Goal: Task Accomplishment & Management: Use online tool/utility

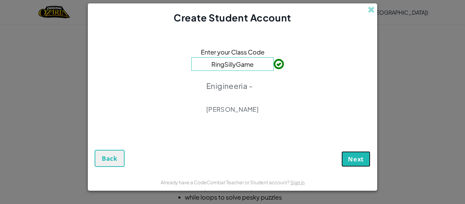
click at [360, 163] on span "Next" at bounding box center [356, 159] width 16 height 8
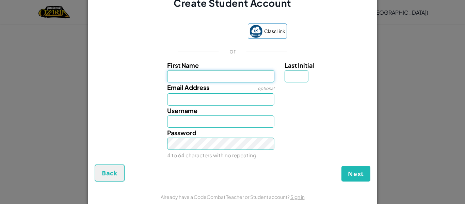
click at [254, 74] on input "First Name" at bounding box center [220, 76] width 107 height 12
click at [252, 101] on input "Email Address" at bounding box center [220, 99] width 107 height 12
type input "[PERSON_NAME][EMAIL_ADDRESS][DOMAIN_NAME]"
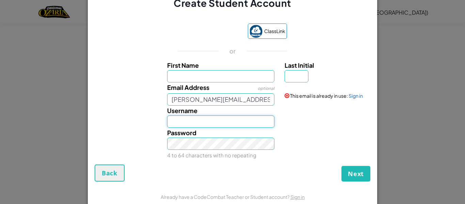
click at [259, 123] on input "Username" at bounding box center [220, 121] width 107 height 12
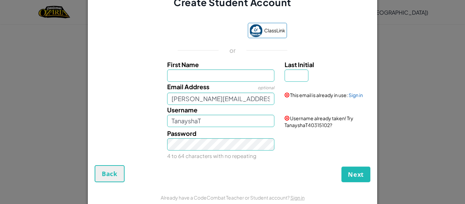
click at [283, 157] on div "Password 4 to 64 characters with no repeating" at bounding box center [232, 144] width 282 height 32
click at [248, 122] on input "TanayshaT" at bounding box center [220, 121] width 107 height 12
type input "T"
click at [249, 121] on input "Username" at bounding box center [220, 121] width 107 height 12
click at [248, 123] on input "TanayshaT43235390" at bounding box center [220, 121] width 107 height 12
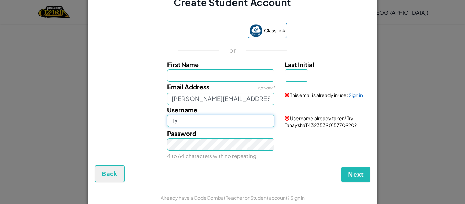
type input "T"
type input "[PERSON_NAME]"
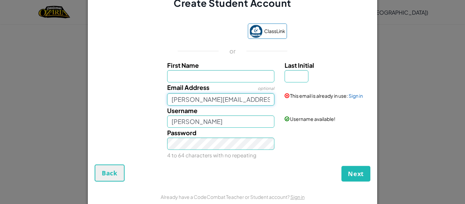
click at [264, 100] on input "[PERSON_NAME][EMAIL_ADDRESS][DOMAIN_NAME]" at bounding box center [220, 99] width 107 height 12
type input "w"
type input "t"
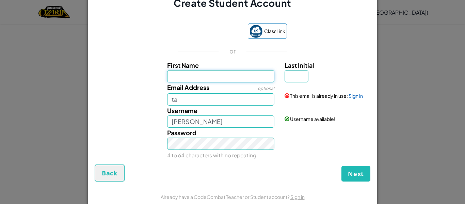
click at [249, 74] on input "First Name" at bounding box center [220, 76] width 107 height 12
click at [251, 102] on input "ta" at bounding box center [220, 99] width 107 height 12
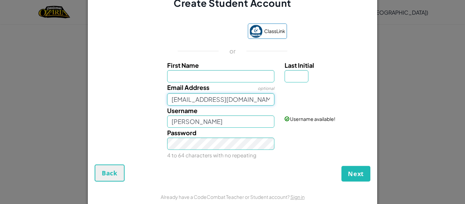
type input "[EMAIL_ADDRESS][DOMAIN_NAME]"
click at [244, 78] on input "First Name" at bounding box center [220, 76] width 107 height 12
type input "t"
type input "tanayshaT"
click at [302, 78] on input "Last Initial" at bounding box center [296, 76] width 24 height 12
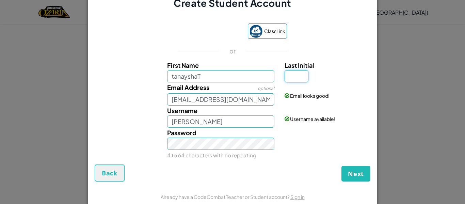
type input "TanayshaT"
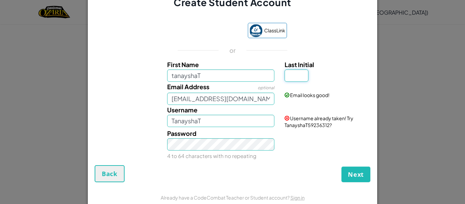
type input "T"
type input "TanayshaTT"
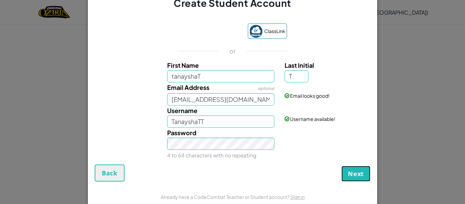
click at [361, 175] on span "Next" at bounding box center [356, 173] width 16 height 8
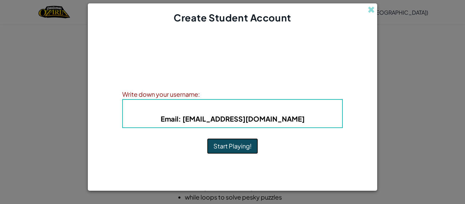
click at [237, 147] on button "Start Playing!" at bounding box center [232, 146] width 51 height 16
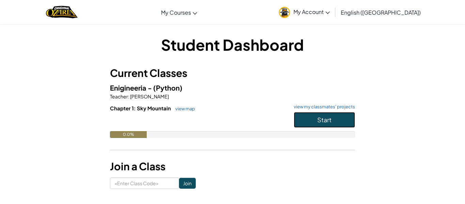
click at [350, 123] on button "Start" at bounding box center [324, 120] width 61 height 16
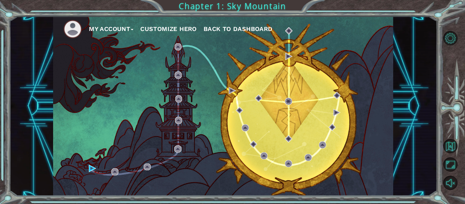
click at [305, 119] on div "My Account Customize Hero Back to Dashboard" at bounding box center [223, 105] width 340 height 179
click at [91, 167] on img at bounding box center [92, 168] width 7 height 7
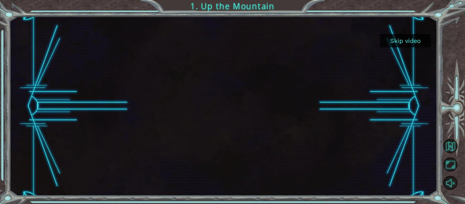
click at [410, 41] on button "Skip video" at bounding box center [405, 40] width 51 height 13
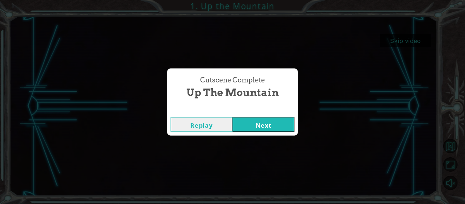
click at [284, 127] on button "Next" at bounding box center [263, 124] width 62 height 15
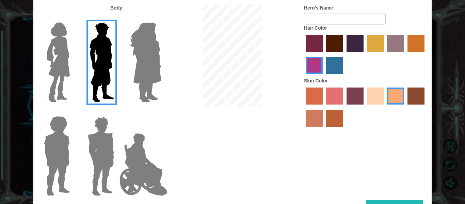
click at [66, 46] on img at bounding box center [58, 62] width 29 height 85
click at [72, 18] on input "Hero Connie" at bounding box center [72, 18] width 0 height 0
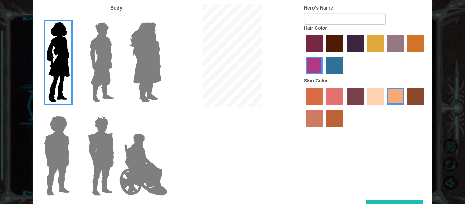
click at [313, 45] on label "paprika hair color" at bounding box center [313, 43] width 17 height 17
click at [303, 54] on input "paprika hair color" at bounding box center [303, 54] width 0 height 0
click at [336, 43] on label "maroon hair color" at bounding box center [334, 43] width 17 height 17
click at [323, 54] on input "maroon hair color" at bounding box center [323, 54] width 0 height 0
click at [355, 44] on label "hot purple hair color" at bounding box center [354, 43] width 17 height 17
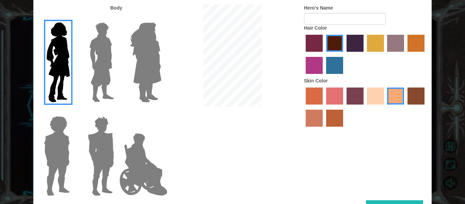
click at [344, 54] on input "hot purple hair color" at bounding box center [344, 54] width 0 height 0
click at [337, 43] on label "maroon hair color" at bounding box center [334, 43] width 17 height 17
click at [323, 54] on input "maroon hair color" at bounding box center [323, 54] width 0 height 0
click at [354, 97] on label "tosca skin color" at bounding box center [354, 95] width 17 height 17
click at [344, 107] on input "tosca skin color" at bounding box center [344, 107] width 0 height 0
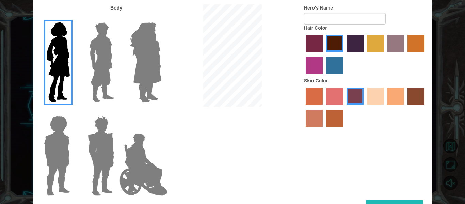
click at [334, 98] on label "froly skin color" at bounding box center [334, 95] width 17 height 17
click at [323, 107] on input "froly skin color" at bounding box center [323, 107] width 0 height 0
click at [313, 96] on label "sorbus skin color" at bounding box center [313, 95] width 17 height 17
click at [303, 107] on input "sorbus skin color" at bounding box center [303, 107] width 0 height 0
click at [316, 114] on label "burning sand skin color" at bounding box center [313, 118] width 17 height 17
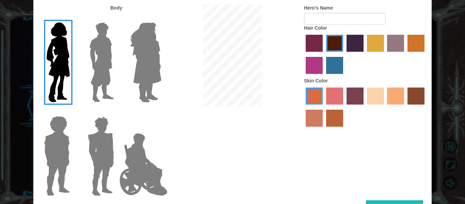
click at [425, 107] on input "burning sand skin color" at bounding box center [425, 107] width 0 height 0
click at [335, 120] on label "smoke tree skin color" at bounding box center [334, 118] width 17 height 17
click at [323, 129] on input "smoke tree skin color" at bounding box center [323, 129] width 0 height 0
click at [312, 120] on label "burning sand skin color" at bounding box center [313, 118] width 17 height 17
click at [425, 107] on input "burning sand skin color" at bounding box center [425, 107] width 0 height 0
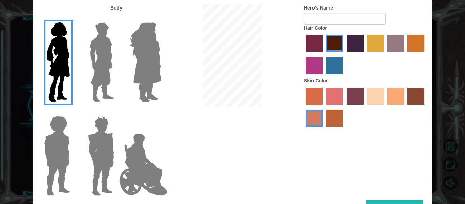
click at [319, 96] on label "sorbus skin color" at bounding box center [313, 95] width 17 height 17
click at [303, 107] on input "sorbus skin color" at bounding box center [303, 107] width 0 height 0
click at [355, 99] on label "tosca skin color" at bounding box center [354, 95] width 17 height 17
click at [344, 107] on input "tosca skin color" at bounding box center [344, 107] width 0 height 0
click at [313, 40] on label "paprika hair color" at bounding box center [313, 43] width 17 height 17
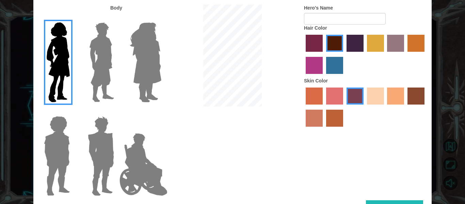
click at [303, 54] on input "paprika hair color" at bounding box center [303, 54] width 0 height 0
click at [339, 44] on label "maroon hair color" at bounding box center [334, 43] width 17 height 17
click at [323, 54] on input "maroon hair color" at bounding box center [323, 54] width 0 height 0
click at [418, 98] on label "karma skin color" at bounding box center [415, 95] width 17 height 17
click at [405, 107] on input "karma skin color" at bounding box center [405, 107] width 0 height 0
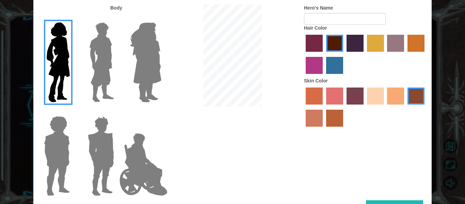
click at [339, 119] on label "smoke tree skin color" at bounding box center [334, 118] width 17 height 17
click at [323, 129] on input "smoke tree skin color" at bounding box center [323, 129] width 0 height 0
click at [333, 89] on label "froly skin color" at bounding box center [334, 95] width 17 height 17
click at [323, 107] on input "froly skin color" at bounding box center [323, 107] width 0 height 0
click at [310, 93] on label "sorbus skin color" at bounding box center [313, 95] width 17 height 17
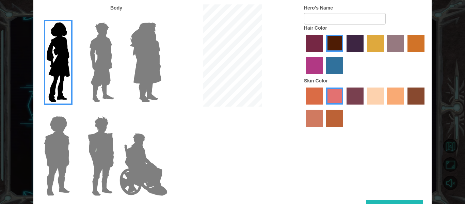
click at [303, 107] on input "sorbus skin color" at bounding box center [303, 107] width 0 height 0
click at [338, 95] on label "froly skin color" at bounding box center [334, 95] width 17 height 17
click at [323, 107] on input "froly skin color" at bounding box center [323, 107] width 0 height 0
click at [371, 20] on input "Hero's Name" at bounding box center [345, 19] width 82 height 12
type input "tanaysha"
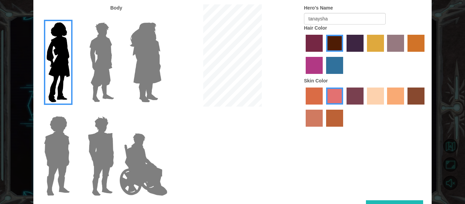
click at [392, 200] on button "Done" at bounding box center [394, 207] width 57 height 15
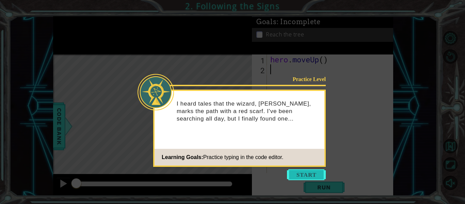
click at [312, 179] on button "Start" at bounding box center [306, 174] width 39 height 11
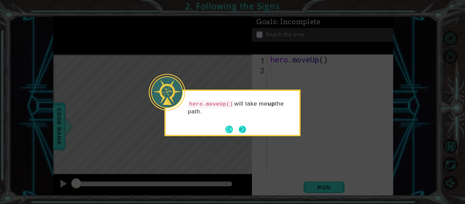
click at [246, 127] on button "Next" at bounding box center [241, 129] width 7 height 7
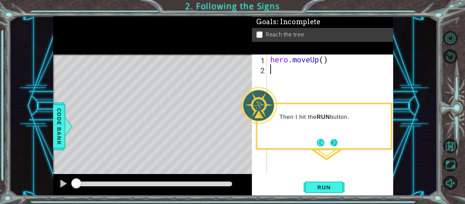
click at [336, 143] on button "Next" at bounding box center [333, 142] width 7 height 7
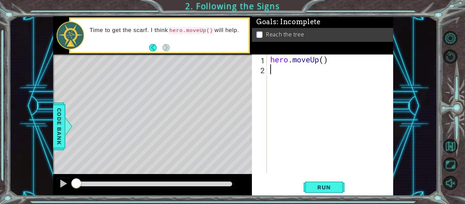
type textarea "h"
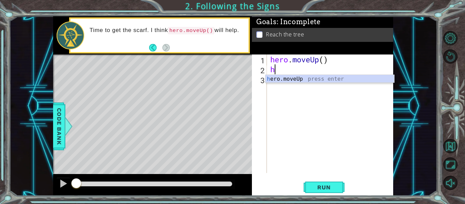
click at [330, 77] on div "h ero.moveUp press enter" at bounding box center [329, 87] width 129 height 24
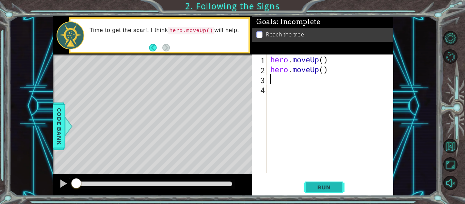
click at [334, 188] on span "Run" at bounding box center [323, 187] width 27 height 7
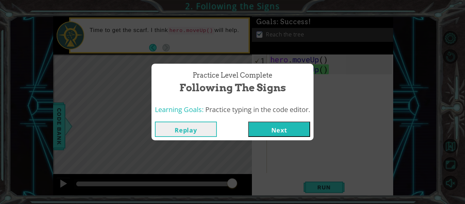
click at [286, 127] on button "Next" at bounding box center [279, 128] width 62 height 15
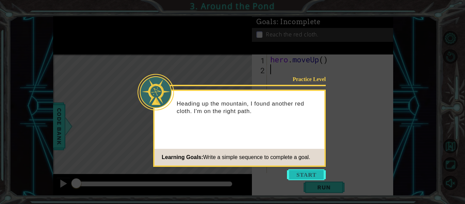
click at [321, 170] on button "Start" at bounding box center [306, 174] width 39 height 11
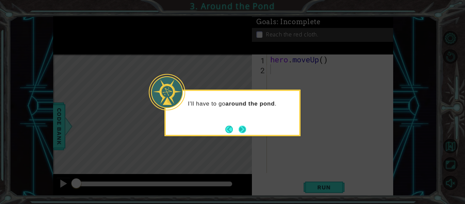
click at [245, 126] on button "Next" at bounding box center [241, 129] width 7 height 7
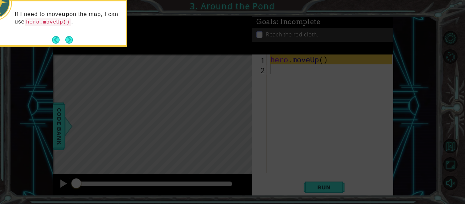
click at [70, 35] on footer at bounding box center [62, 40] width 21 height 10
click at [73, 39] on button "Next" at bounding box center [68, 39] width 7 height 7
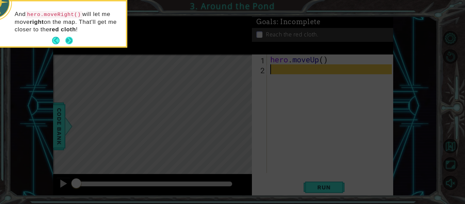
click at [72, 37] on button "Next" at bounding box center [68, 40] width 7 height 7
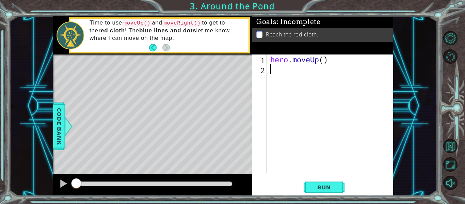
click at [165, 43] on footer at bounding box center [159, 48] width 21 height 10
click at [271, 73] on div "hero . moveUp ( )" at bounding box center [332, 123] width 126 height 138
type textarea "h"
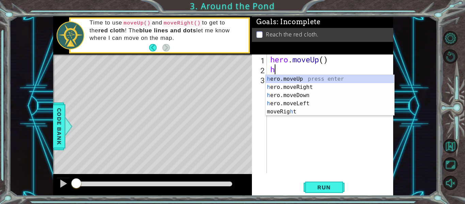
click at [340, 80] on div "h ero.moveUp press enter h ero.moveRight press enter h ero.moveDown press enter…" at bounding box center [329, 103] width 129 height 57
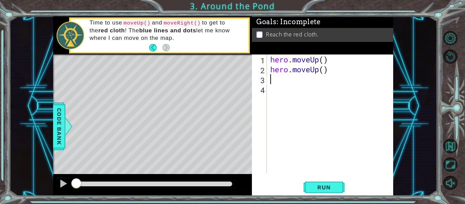
type textarea "h"
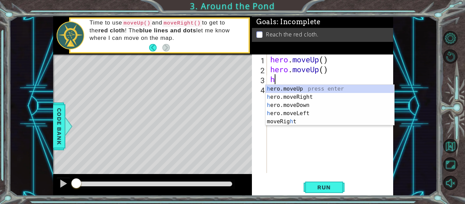
click at [314, 101] on div "h ero.moveUp press enter h ero.moveRight press enter h ero.moveDown press enter…" at bounding box center [329, 113] width 129 height 57
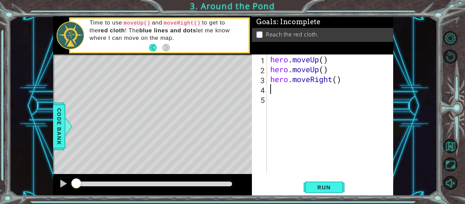
type textarea "h"
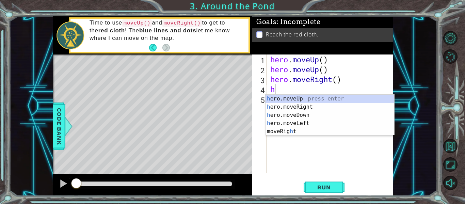
click at [346, 101] on div "h ero.moveUp press enter h ero.moveRight press enter h ero.moveDown press enter…" at bounding box center [329, 123] width 129 height 57
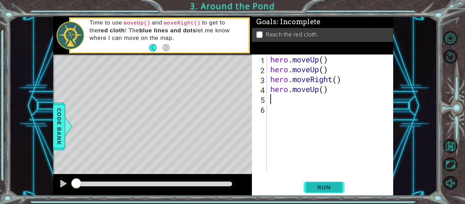
click at [330, 185] on span "Run" at bounding box center [323, 187] width 27 height 7
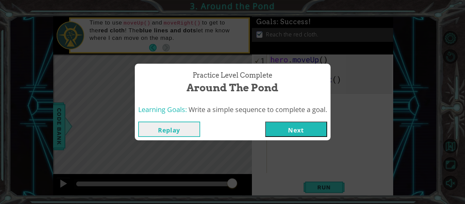
click at [327, 136] on button "Next" at bounding box center [296, 128] width 62 height 15
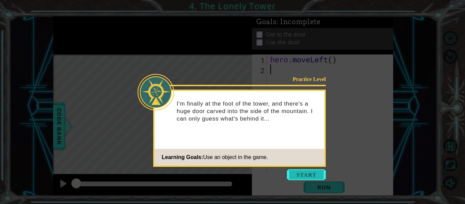
click at [315, 177] on button "Start" at bounding box center [306, 174] width 39 height 11
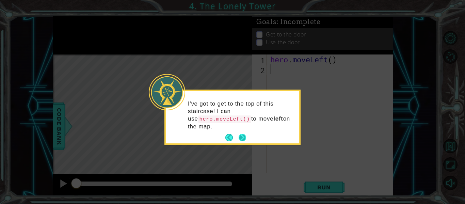
click at [243, 138] on button "Next" at bounding box center [242, 138] width 8 height 8
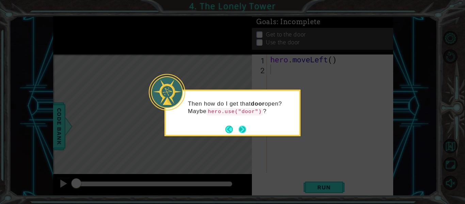
click at [246, 130] on button "Next" at bounding box center [241, 129] width 7 height 7
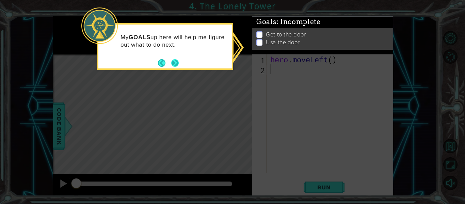
click at [175, 62] on button "Next" at bounding box center [174, 62] width 7 height 7
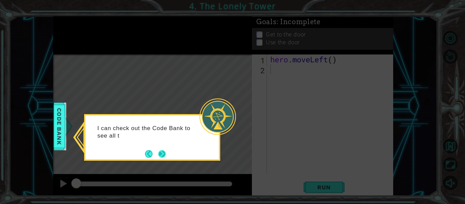
click at [162, 152] on button "Next" at bounding box center [161, 153] width 7 height 7
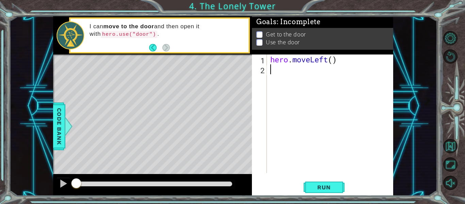
type textarea "h"
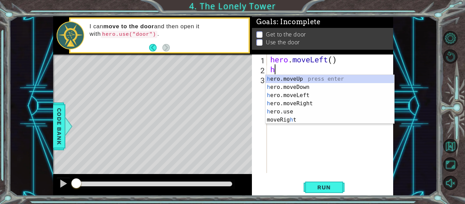
click at [361, 81] on div "h ero.moveUp press enter h ero.moveDown press enter h ero.moveLeft press enter …" at bounding box center [329, 107] width 129 height 65
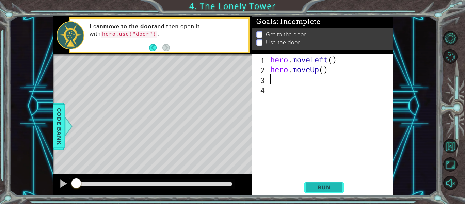
click at [333, 187] on span "Run" at bounding box center [323, 187] width 27 height 7
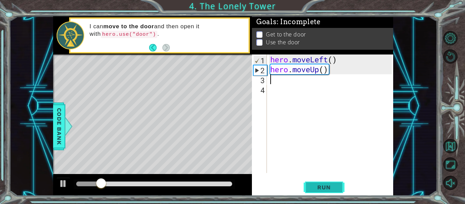
type textarea "h"
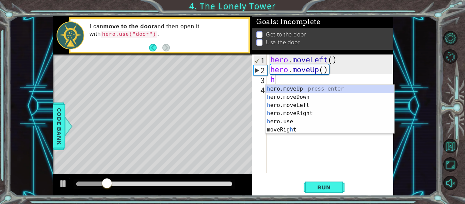
click at [331, 89] on div "h ero.moveUp press enter h ero.moveDown press enter h ero.moveLeft press enter …" at bounding box center [329, 117] width 129 height 65
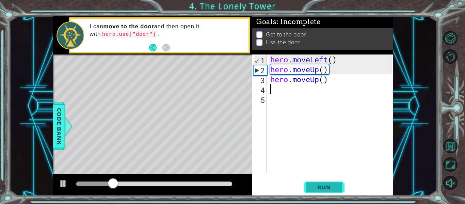
click at [334, 193] on button "Run" at bounding box center [323, 187] width 41 height 14
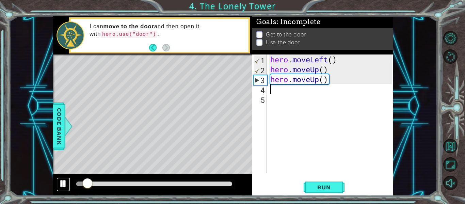
click at [67, 183] on div at bounding box center [63, 183] width 9 height 9
click at [330, 83] on div "hero . moveLeft ( ) hero . moveUp ( ) hero . moveUp ( )" at bounding box center [332, 123] width 126 height 138
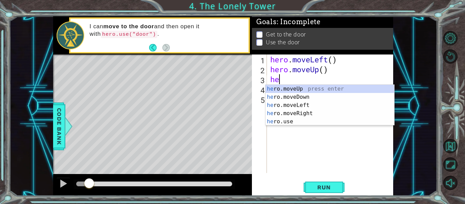
type textarea "h"
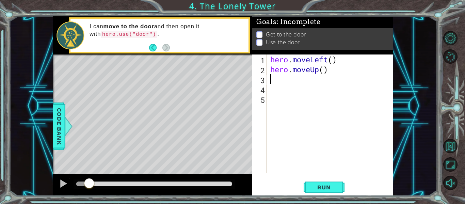
type textarea "h"
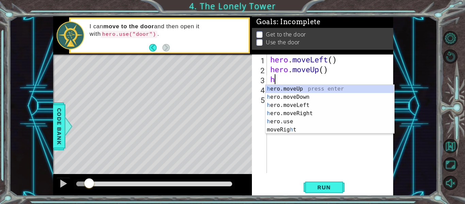
click at [324, 90] on div "h ero.moveUp press enter h ero.moveDown press enter h ero.moveLeft press enter …" at bounding box center [329, 117] width 129 height 65
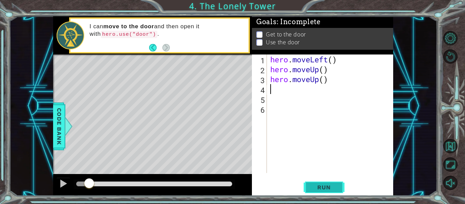
click at [336, 185] on span "Run" at bounding box center [323, 187] width 27 height 7
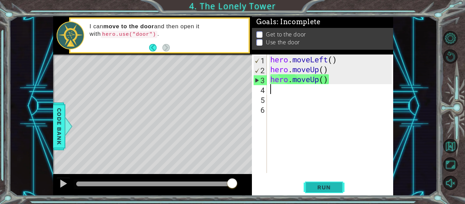
click at [327, 190] on span "Run" at bounding box center [323, 187] width 27 height 7
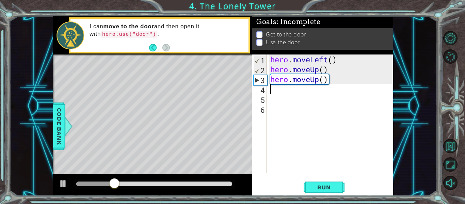
click at [328, 77] on div "hero . moveLeft ( ) hero . moveUp ( ) hero . moveUp ( )" at bounding box center [332, 123] width 126 height 138
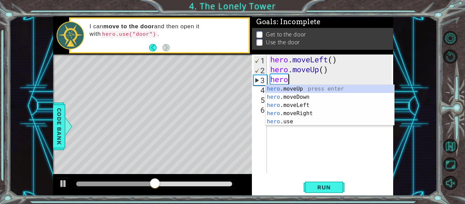
type textarea "h"
type textarea "hero.moveUp()"
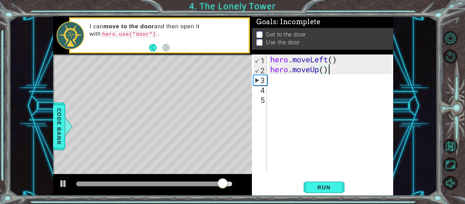
click at [270, 84] on div "hero . moveLeft ( ) hero . moveUp ( )" at bounding box center [332, 123] width 126 height 138
click at [65, 185] on div at bounding box center [63, 183] width 9 height 9
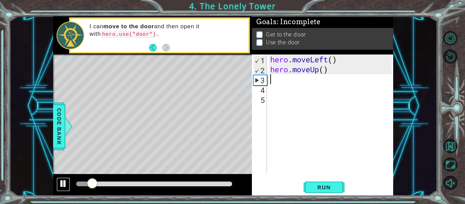
click at [66, 182] on div at bounding box center [63, 183] width 9 height 9
type textarea "h"
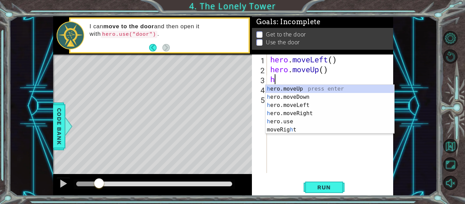
click at [308, 107] on div "h ero.moveUp press enter h ero.moveDown press enter h ero.moveLeft press enter …" at bounding box center [329, 117] width 129 height 65
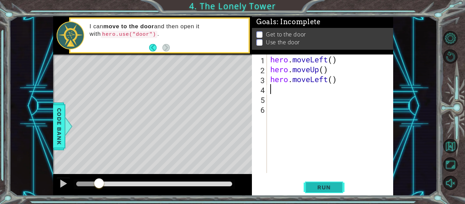
click at [336, 186] on span "Run" at bounding box center [323, 187] width 27 height 7
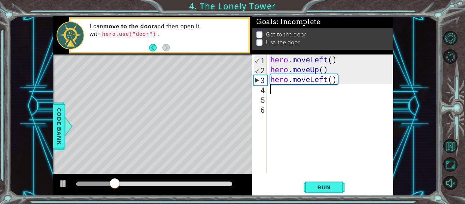
click at [335, 82] on div "hero . moveLeft ( ) hero . moveUp ( ) hero . moveLeft ( )" at bounding box center [332, 123] width 126 height 138
click at [339, 81] on div "hero . moveLeft ( ) hero . moveUp ( ) hero . moveLeft ( )" at bounding box center [332, 123] width 126 height 138
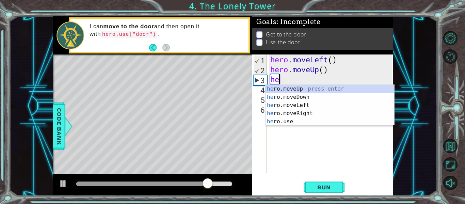
type textarea "h"
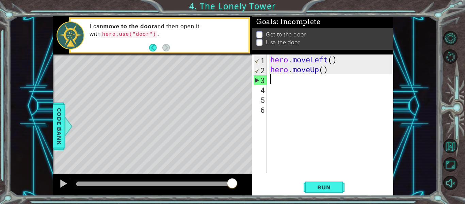
type textarea "h"
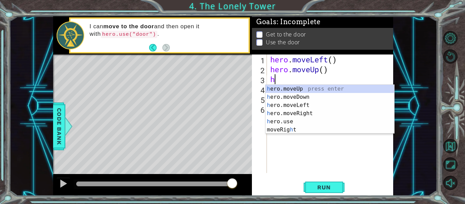
click at [315, 115] on div "h ero.moveUp press enter h ero.moveDown press enter h ero.moveLeft press enter …" at bounding box center [329, 117] width 129 height 65
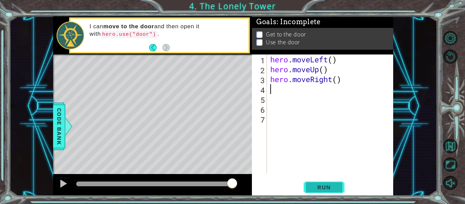
click at [328, 182] on button "Run" at bounding box center [323, 187] width 41 height 14
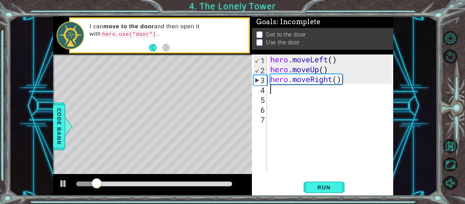
click at [344, 80] on div "hero . moveLeft ( ) hero . moveUp ( ) hero . moveRight ( )" at bounding box center [332, 123] width 126 height 138
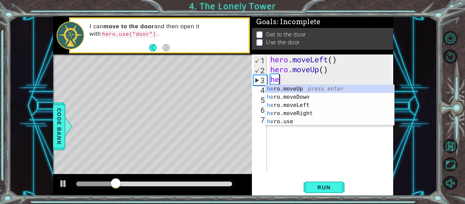
type textarea "h"
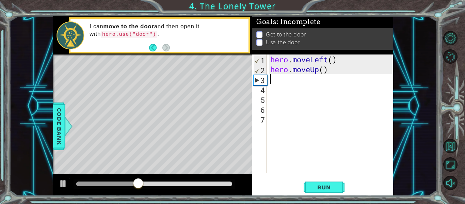
type textarea "h"
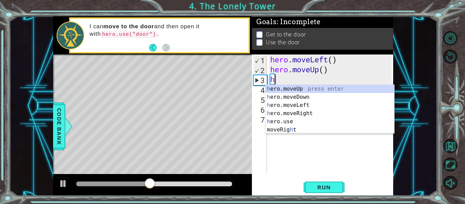
click at [340, 90] on div "h ero.moveUp press enter h ero.moveDown press enter h ero.moveLeft press enter …" at bounding box center [329, 117] width 129 height 65
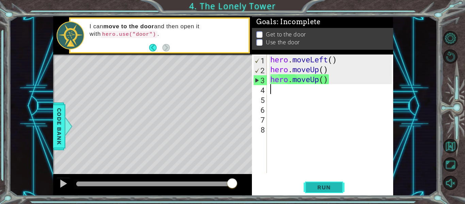
click at [336, 183] on button "Run" at bounding box center [323, 187] width 41 height 14
click at [330, 79] on div "hero . moveLeft ( ) hero . moveUp ( ) hero . moveUp ( )" at bounding box center [332, 123] width 126 height 138
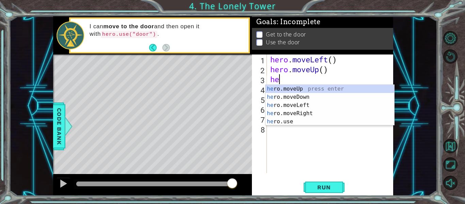
type textarea "h"
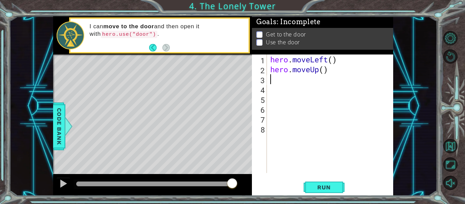
click at [358, 103] on div "hero . moveLeft ( ) hero . moveUp ( )" at bounding box center [332, 123] width 126 height 138
click at [270, 81] on div "hero . moveLeft ( ) hero . moveUp ( )" at bounding box center [332, 123] width 126 height 138
click at [332, 191] on button "Run" at bounding box center [323, 187] width 41 height 14
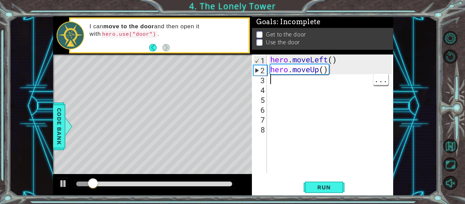
click at [330, 74] on div "hero . moveLeft ( ) hero . moveUp ( )" at bounding box center [332, 123] width 126 height 138
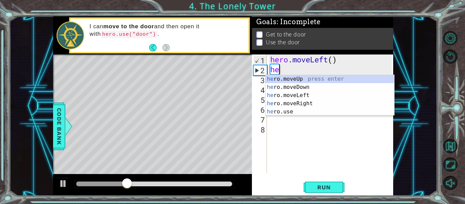
type textarea "h"
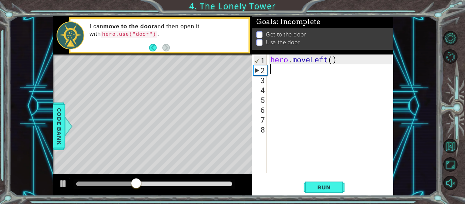
type textarea "h"
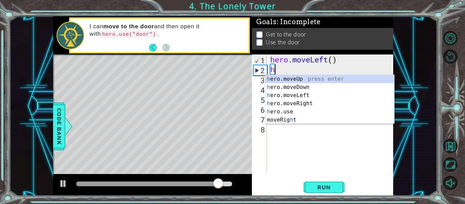
click at [351, 77] on div "h ero.moveUp press enter h ero.moveDown press enter h ero.moveLeft press enter …" at bounding box center [329, 107] width 129 height 65
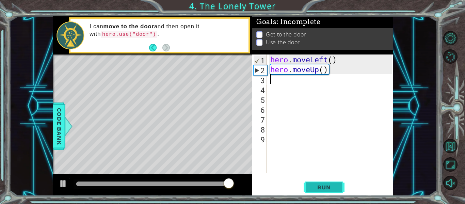
click at [334, 189] on span "Run" at bounding box center [323, 187] width 27 height 7
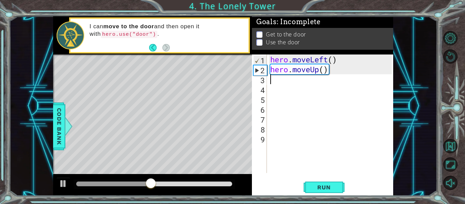
click at [328, 72] on div "hero . moveLeft ( ) hero . moveUp ( )" at bounding box center [332, 123] width 126 height 138
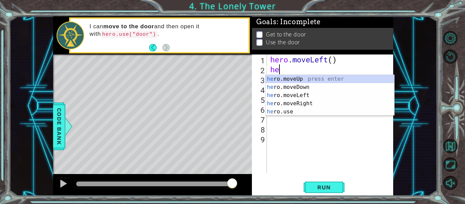
type textarea "h"
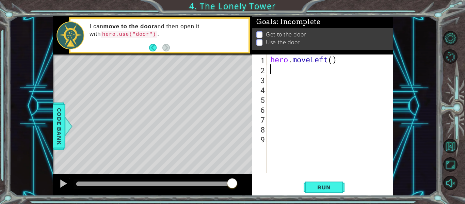
type textarea "h"
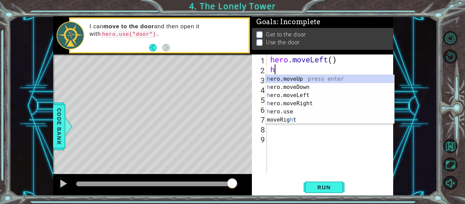
click at [340, 82] on div "h ero.moveUp press enter h ero.moveDown press enter h ero.moveLeft press enter …" at bounding box center [329, 107] width 129 height 65
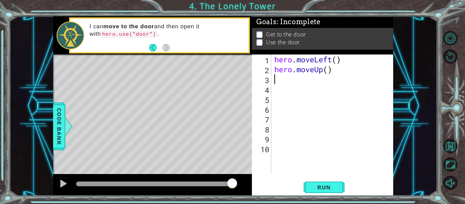
click at [333, 69] on div "hero . moveLeft ( ) hero . moveUp ( )" at bounding box center [334, 123] width 122 height 138
click at [329, 69] on div "hero . moveLeft ( ) hero . moveUp ( )" at bounding box center [334, 123] width 122 height 138
click at [333, 184] on span "Run" at bounding box center [323, 187] width 27 height 7
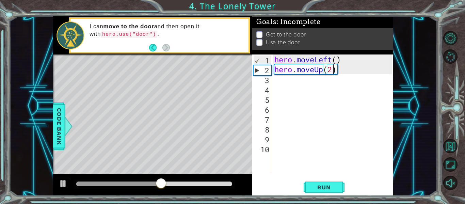
click at [338, 73] on div "hero . moveLeft ( ) hero . moveUp ( 2 )" at bounding box center [334, 123] width 122 height 138
click at [331, 69] on div "hero . moveLeft ( ) hero . moveUp ( 2 )" at bounding box center [334, 123] width 122 height 138
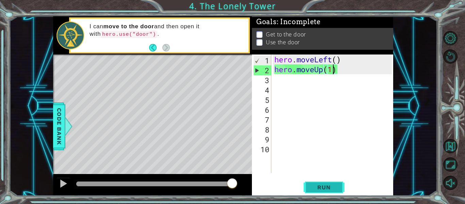
click at [335, 188] on span "Run" at bounding box center [323, 187] width 27 height 7
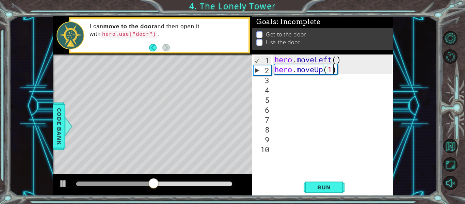
click at [340, 70] on div "hero . moveLeft ( ) hero . moveUp ( 1 )" at bounding box center [334, 123] width 122 height 138
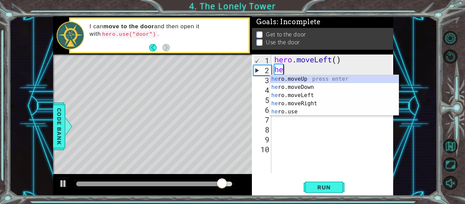
scroll to position [0, 0]
type textarea "h"
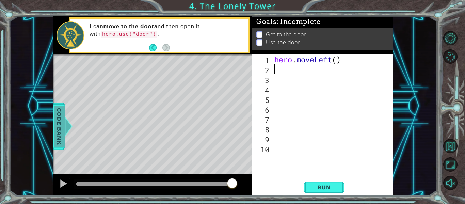
click at [63, 130] on span "Code Bank" at bounding box center [59, 125] width 11 height 41
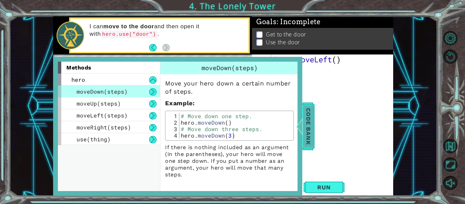
click at [307, 127] on span "Code Bank" at bounding box center [307, 125] width 11 height 41
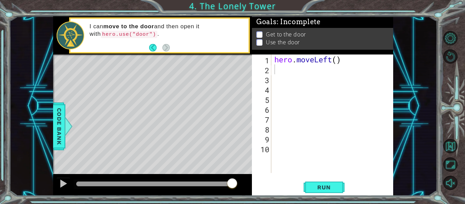
click at [278, 68] on div "hero . moveLeft ( )" at bounding box center [334, 123] width 122 height 138
type textarea "h"
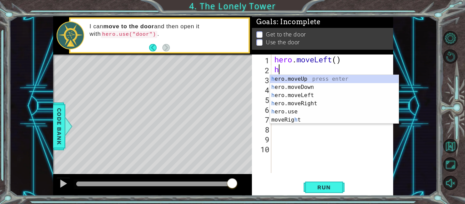
click at [337, 83] on div "h ero.moveUp press enter h ero.moveDown press enter h ero.moveLeft press enter …" at bounding box center [334, 107] width 129 height 65
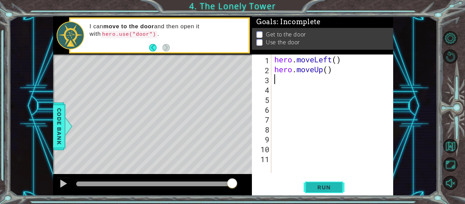
click at [333, 188] on span "Run" at bounding box center [323, 187] width 27 height 7
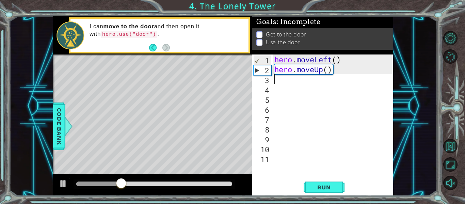
click at [333, 71] on div "hero . moveLeft ( ) hero . moveUp ( )" at bounding box center [334, 123] width 122 height 138
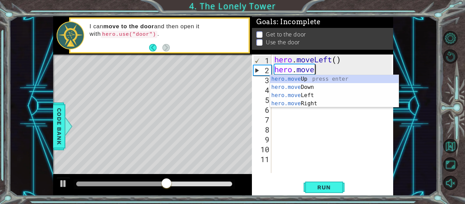
type textarea "hero.mov"
click at [315, 95] on div "hero.mov eUp press enter hero.mov eDown press enter hero.mov eLeft press enter …" at bounding box center [334, 99] width 129 height 49
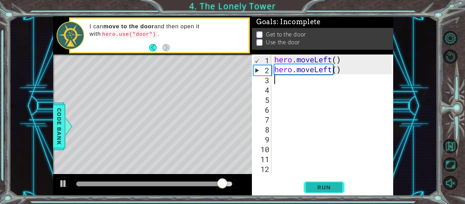
click at [330, 183] on button "Run" at bounding box center [323, 187] width 41 height 14
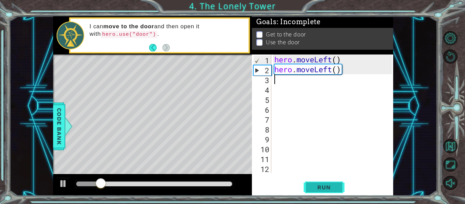
type textarea "h"
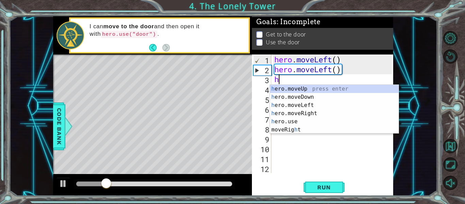
click at [320, 88] on div "h ero.moveUp press enter h ero.moveDown press enter h ero.moveLeft press enter …" at bounding box center [334, 117] width 129 height 65
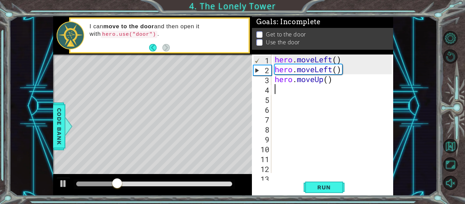
type textarea "h"
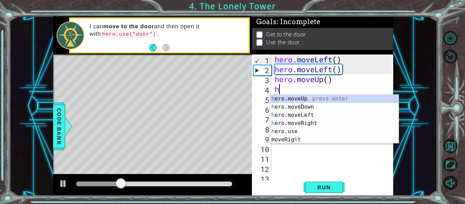
click at [329, 102] on div "h ero.moveUp press enter h ero.moveDown press enter h ero.moveLeft press enter …" at bounding box center [334, 127] width 129 height 65
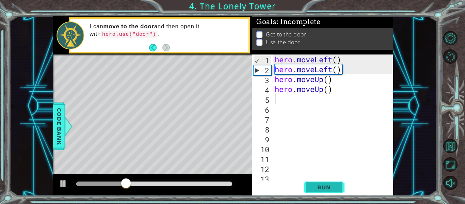
click at [327, 188] on span "Run" at bounding box center [323, 187] width 27 height 7
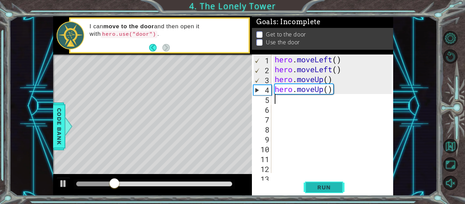
type textarea "h"
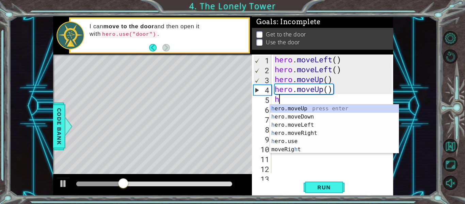
click at [318, 136] on div "h ero.moveUp press enter h ero.moveDown press enter h ero.moveLeft press enter …" at bounding box center [334, 136] width 129 height 65
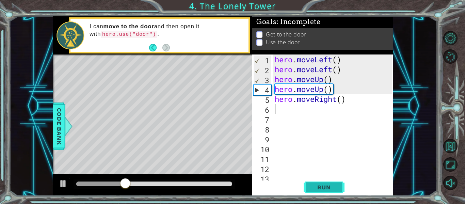
click at [329, 183] on button "Run" at bounding box center [323, 187] width 41 height 14
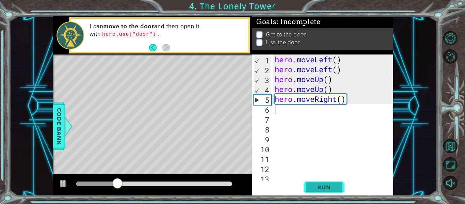
type textarea "h"
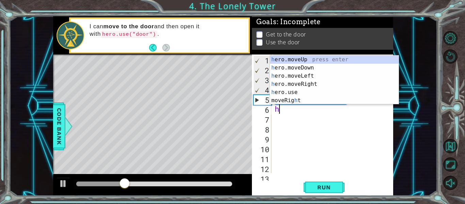
click at [318, 85] on div "h ero.moveUp press enter h ero.moveDown press enter h ero.moveLeft press enter …" at bounding box center [334, 87] width 129 height 65
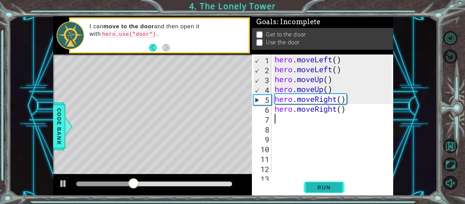
click at [332, 186] on span "Run" at bounding box center [323, 187] width 27 height 7
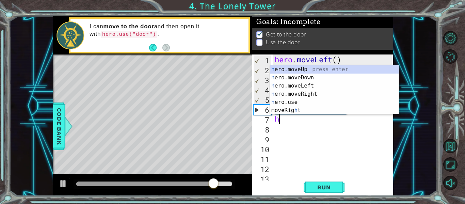
click at [302, 102] on div "h ero.moveUp press enter h ero.moveDown press enter h ero.moveLeft press enter …" at bounding box center [334, 97] width 129 height 65
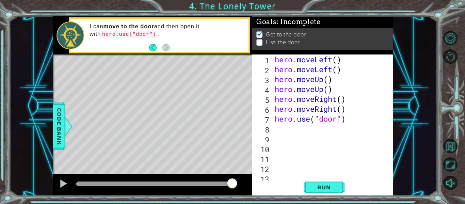
scroll to position [0, 3]
type textarea "hero.use("door")"
click at [328, 184] on span "Run" at bounding box center [323, 187] width 27 height 7
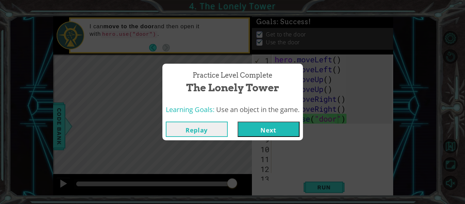
click at [283, 132] on button "Next" at bounding box center [268, 128] width 62 height 15
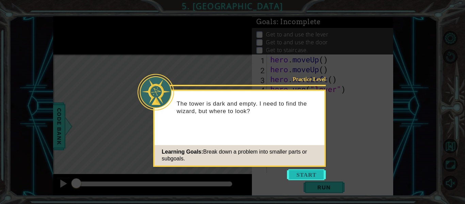
click at [312, 170] on button "Start" at bounding box center [306, 174] width 39 height 11
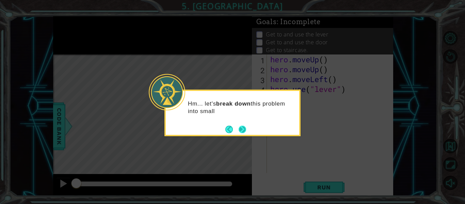
click at [244, 129] on button "Next" at bounding box center [241, 129] width 7 height 7
